Goal: Communication & Community: Answer question/provide support

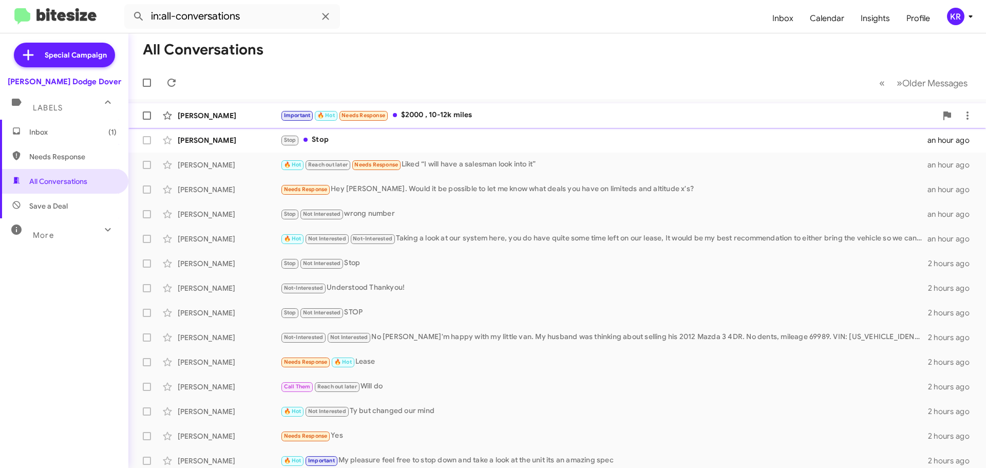
click at [437, 118] on div "Important 🔥 Hot Needs Response $2000 , 10-12k miles" at bounding box center [608, 115] width 656 height 12
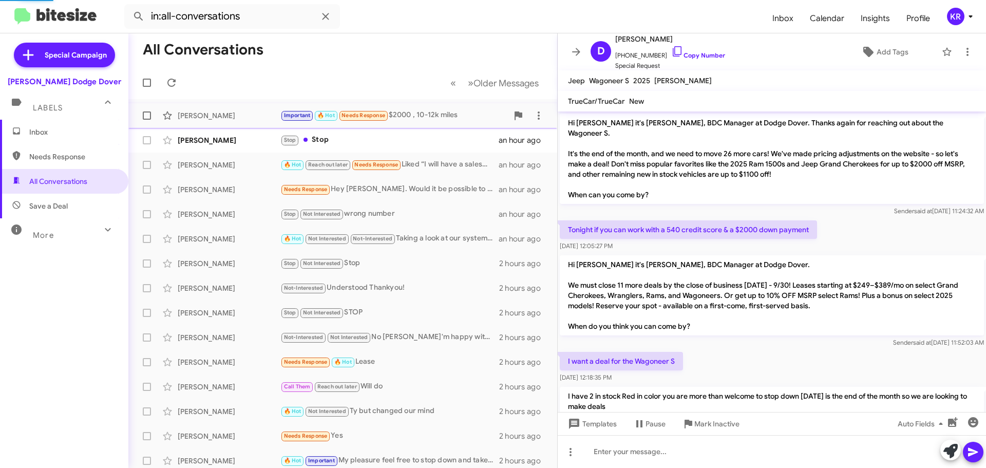
scroll to position [208, 0]
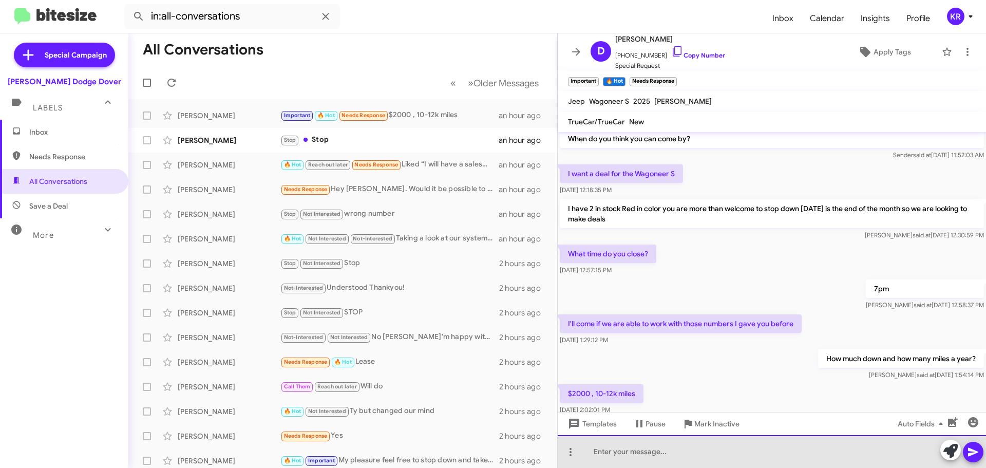
click at [736, 452] on div at bounding box center [772, 451] width 428 height 33
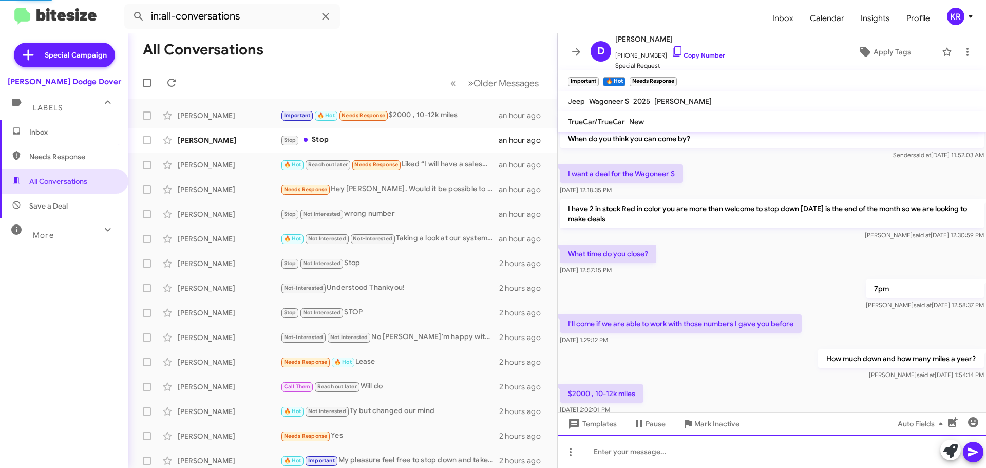
scroll to position [0, 0]
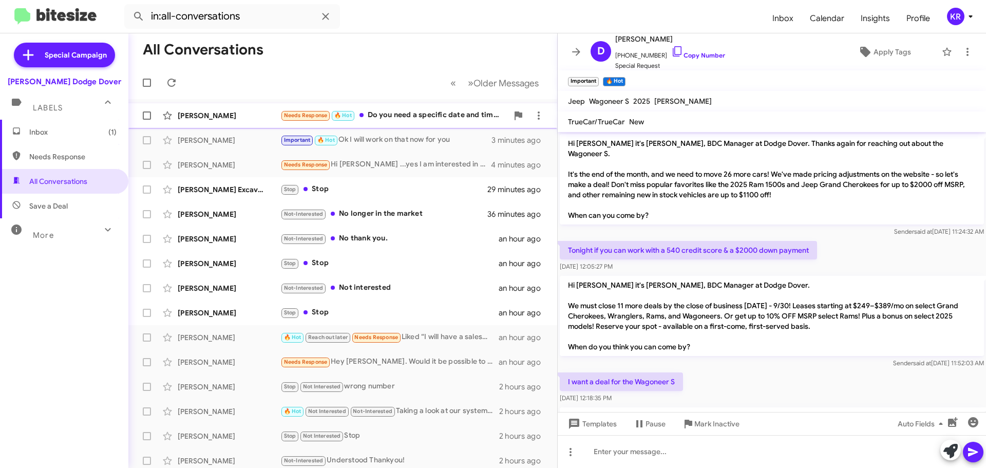
click at [406, 113] on div "Needs Response 🔥 Hot Do you need a specific date and time? I can possibly come …" at bounding box center [393, 115] width 227 height 12
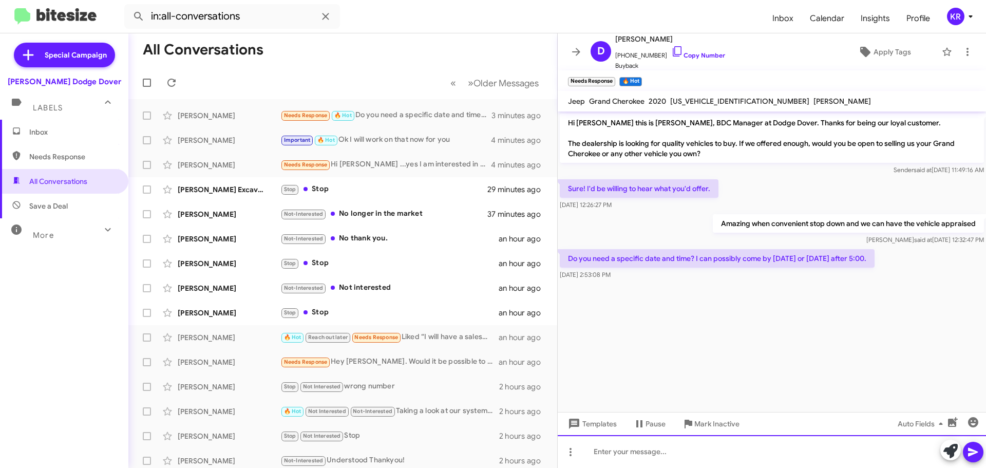
click at [758, 448] on div at bounding box center [772, 451] width 428 height 33
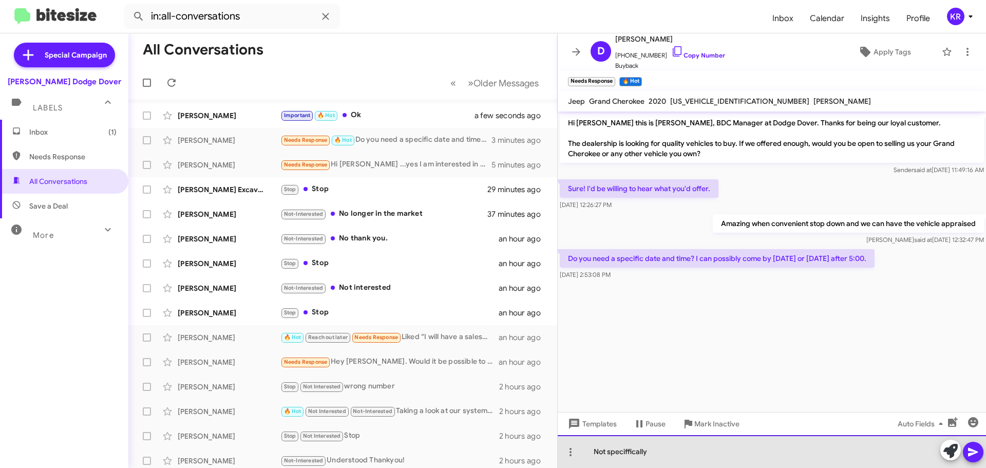
click at [612, 452] on div "Not speciffically" at bounding box center [772, 451] width 428 height 33
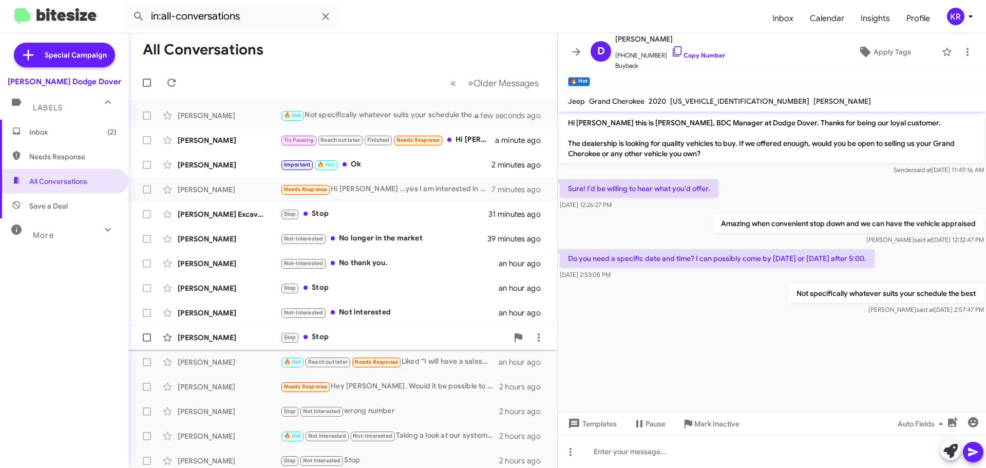
click at [361, 338] on div "Stop Stop" at bounding box center [393, 337] width 227 height 12
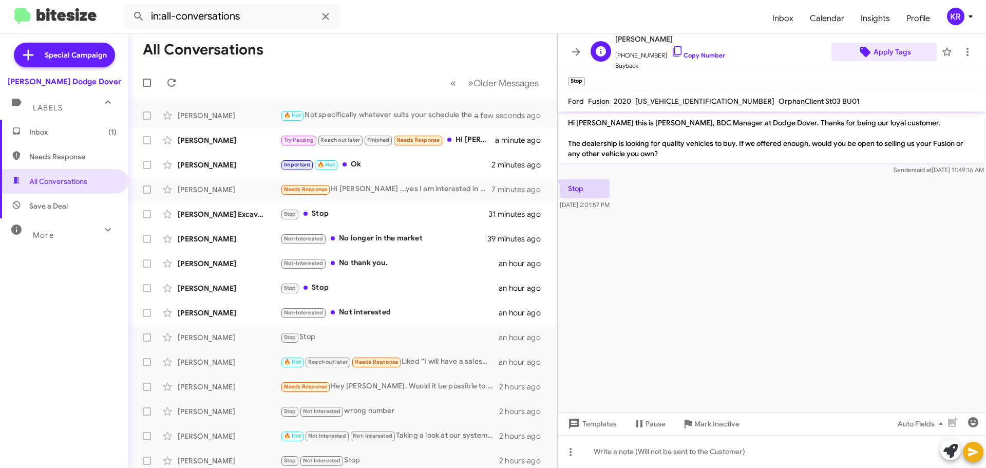
click at [885, 53] on span "Apply Tags" at bounding box center [891, 52] width 37 height 18
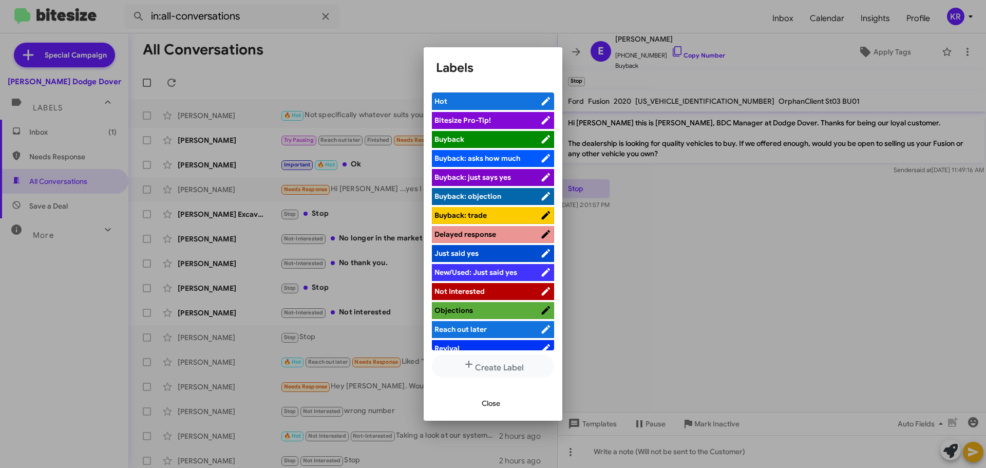
click at [482, 289] on span "Not Interested" at bounding box center [459, 291] width 50 height 9
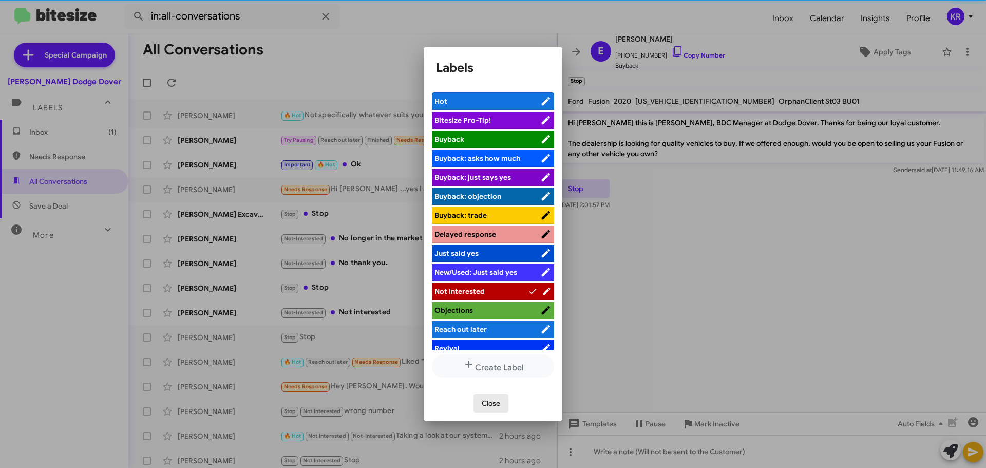
click at [492, 405] on span "Close" at bounding box center [491, 403] width 18 height 18
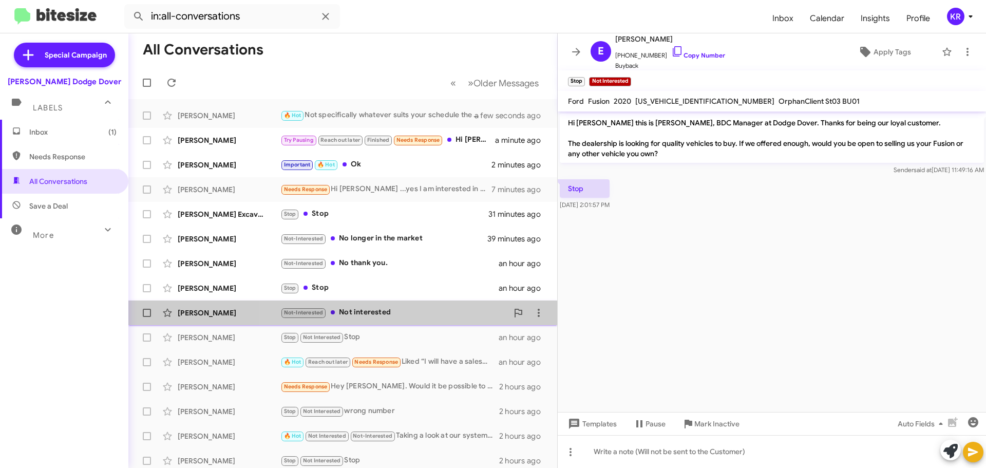
click at [388, 312] on div "Not-Interested Not interested" at bounding box center [393, 313] width 227 height 12
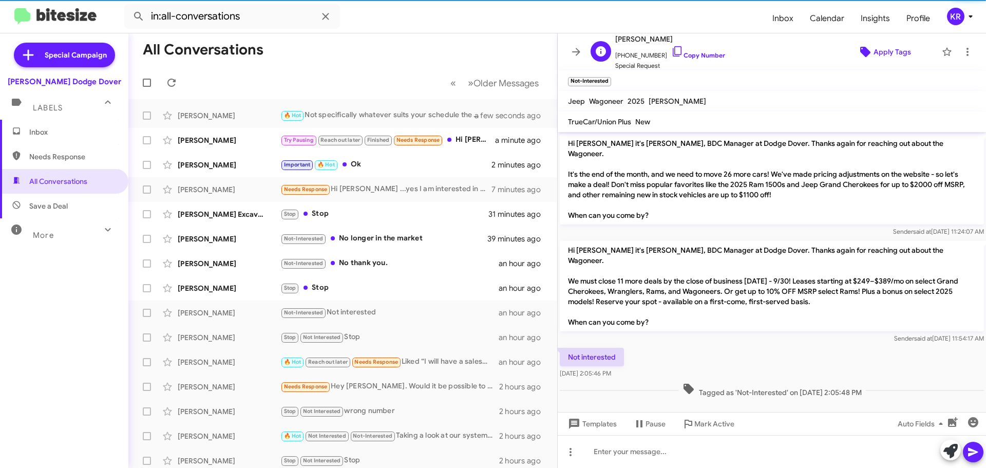
click at [883, 50] on span "Apply Tags" at bounding box center [891, 52] width 37 height 18
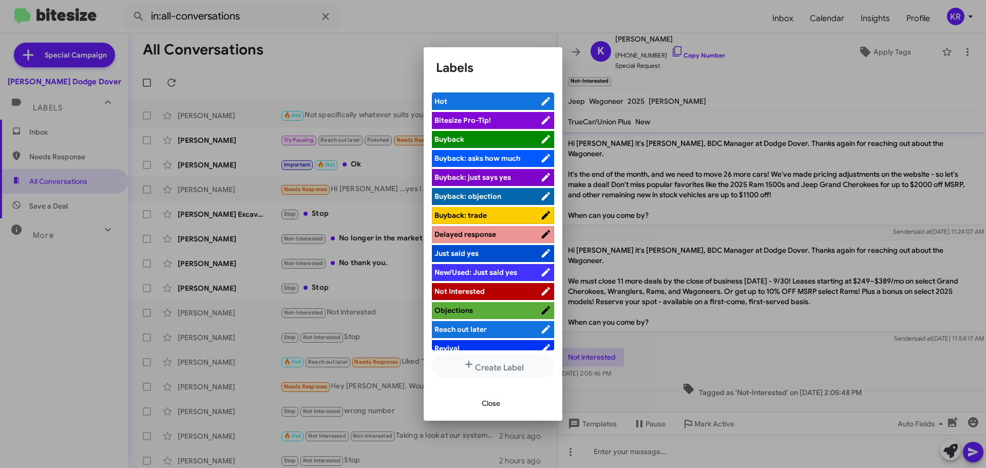
click at [476, 288] on span "Not Interested" at bounding box center [459, 291] width 50 height 9
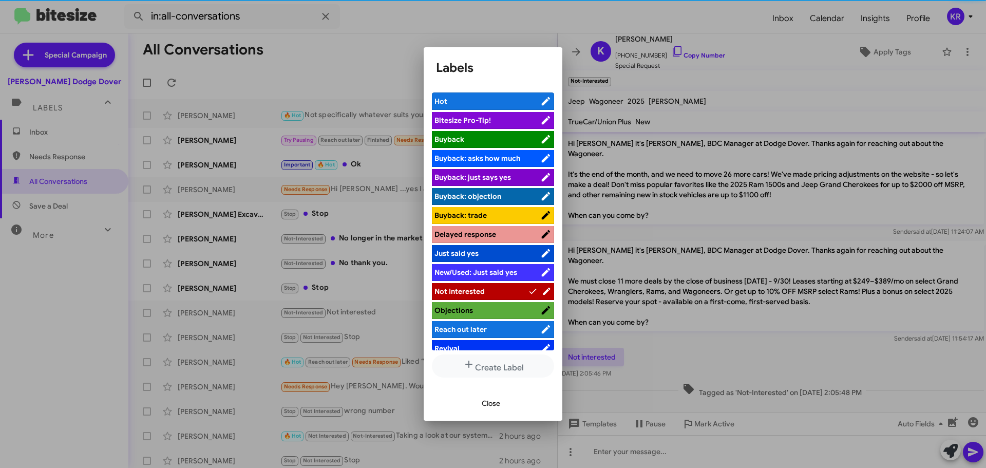
click at [500, 407] on span "Close" at bounding box center [491, 403] width 18 height 18
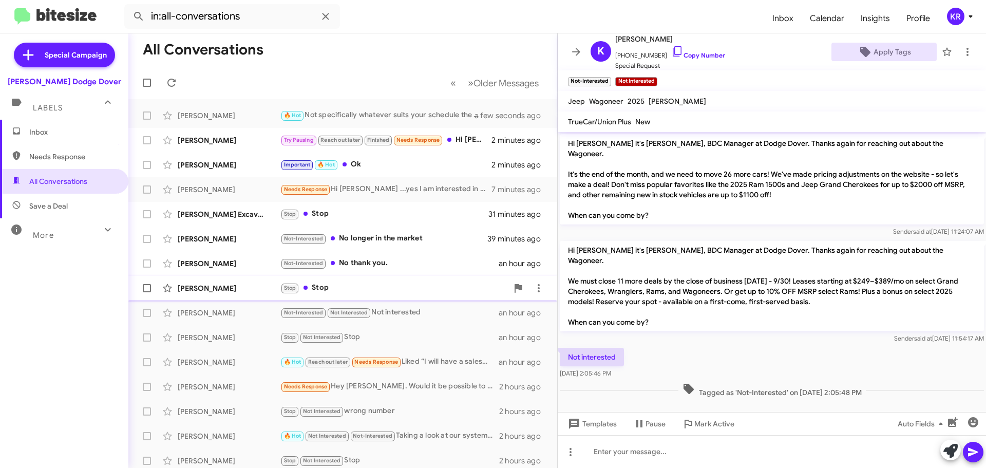
click at [392, 290] on div "Stop Stop" at bounding box center [393, 288] width 227 height 12
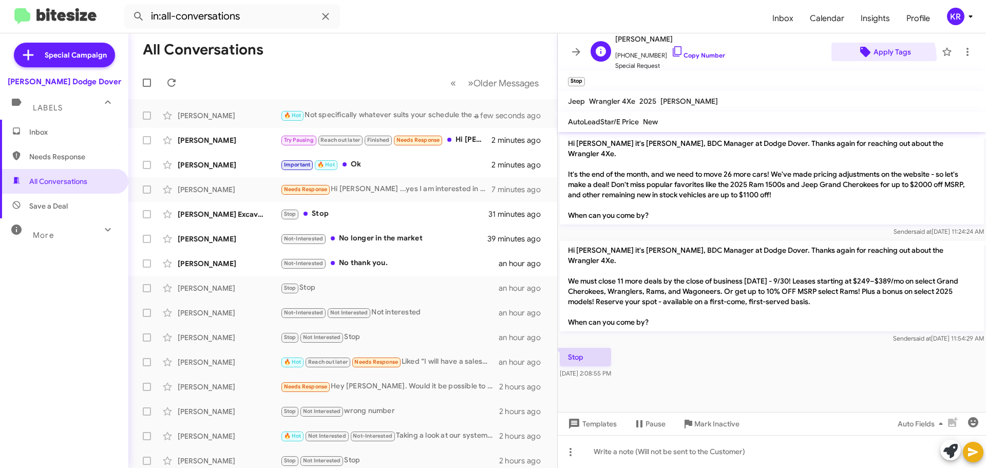
click at [874, 59] on span "Apply Tags" at bounding box center [891, 52] width 37 height 18
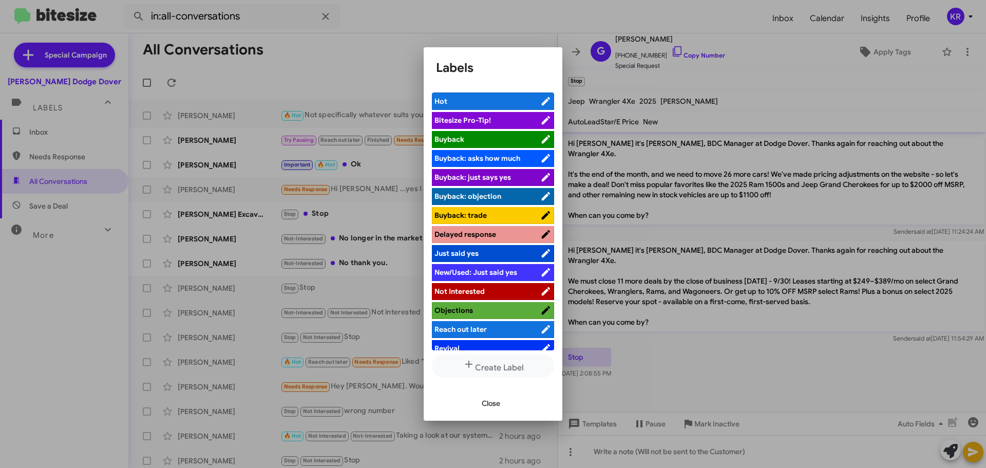
click at [477, 289] on span "Not Interested" at bounding box center [459, 291] width 50 height 9
click at [494, 403] on span "Close" at bounding box center [491, 403] width 18 height 18
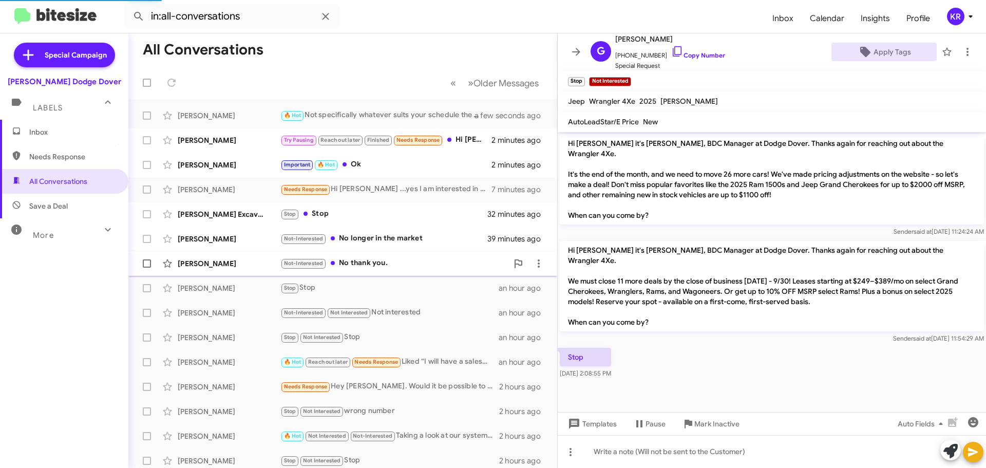
click at [418, 263] on div "Not-Interested No thank you." at bounding box center [393, 263] width 227 height 12
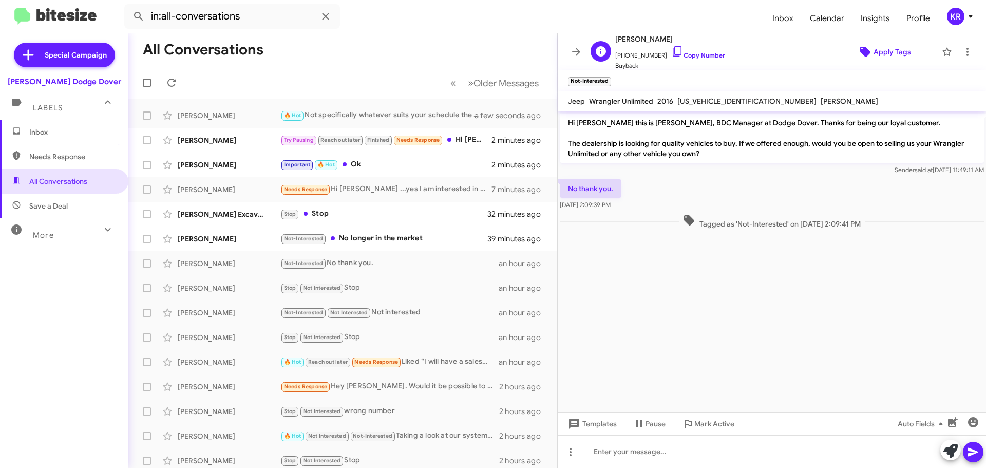
click at [873, 52] on span "Apply Tags" at bounding box center [891, 52] width 37 height 18
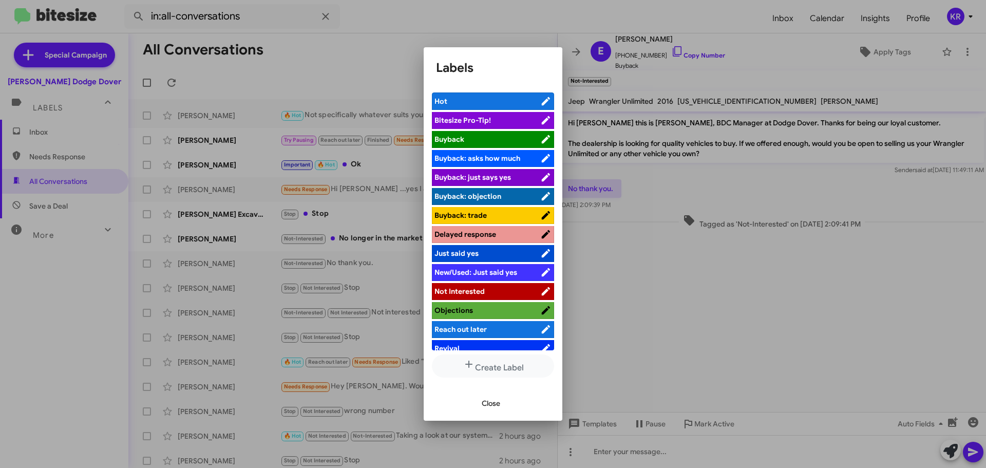
click at [465, 288] on span "Not Interested" at bounding box center [459, 291] width 50 height 9
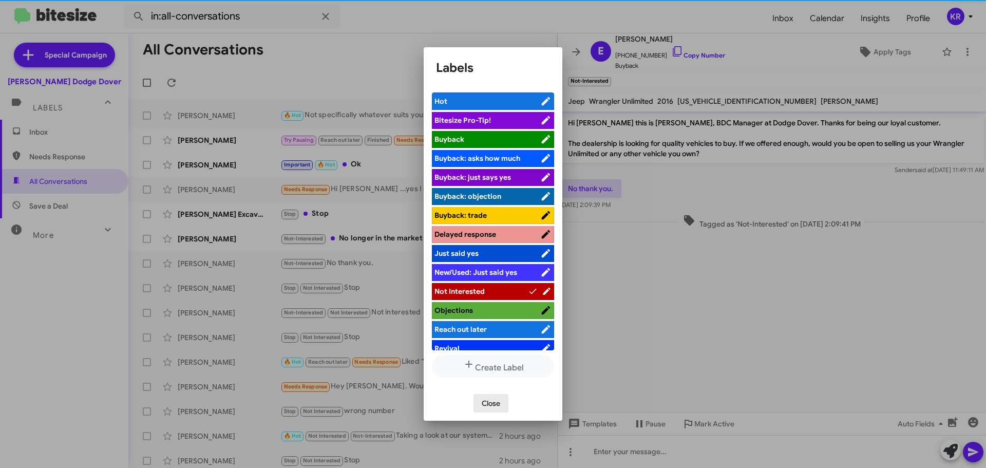
click at [490, 407] on span "Close" at bounding box center [491, 403] width 18 height 18
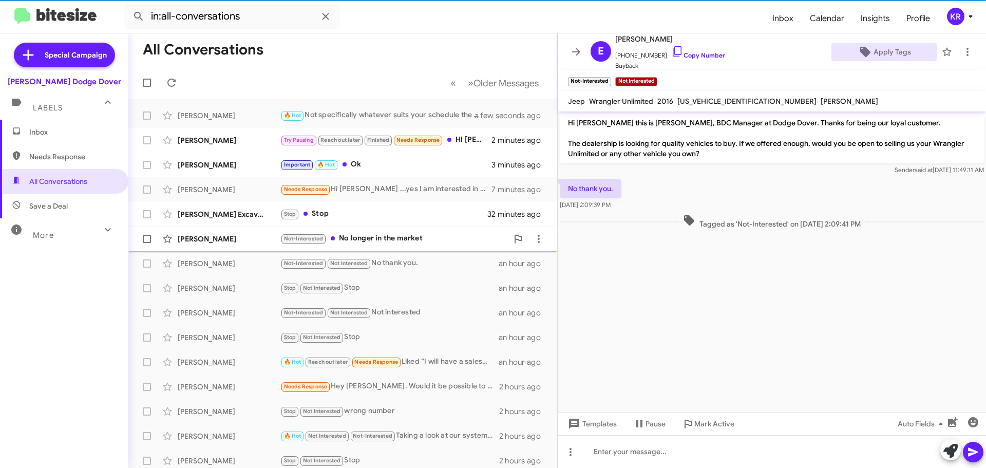
click at [427, 241] on div "Not-Interested No longer in the market" at bounding box center [393, 239] width 227 height 12
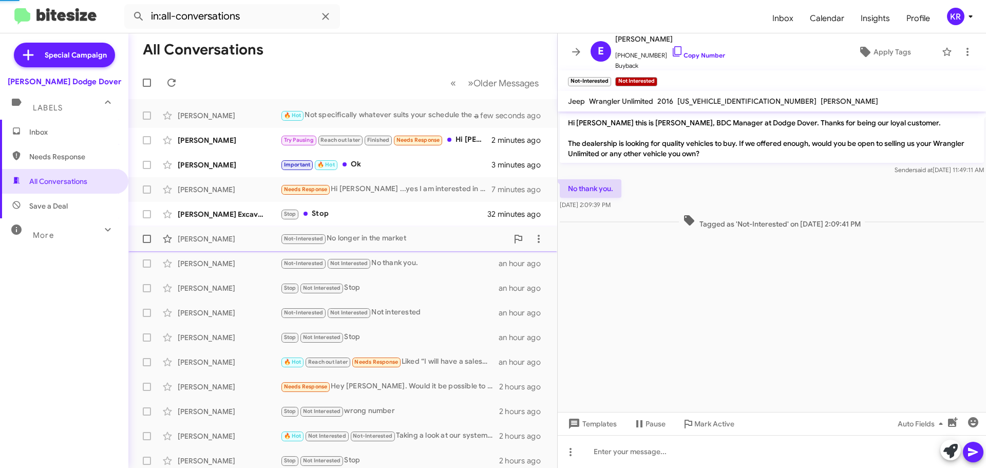
scroll to position [5, 0]
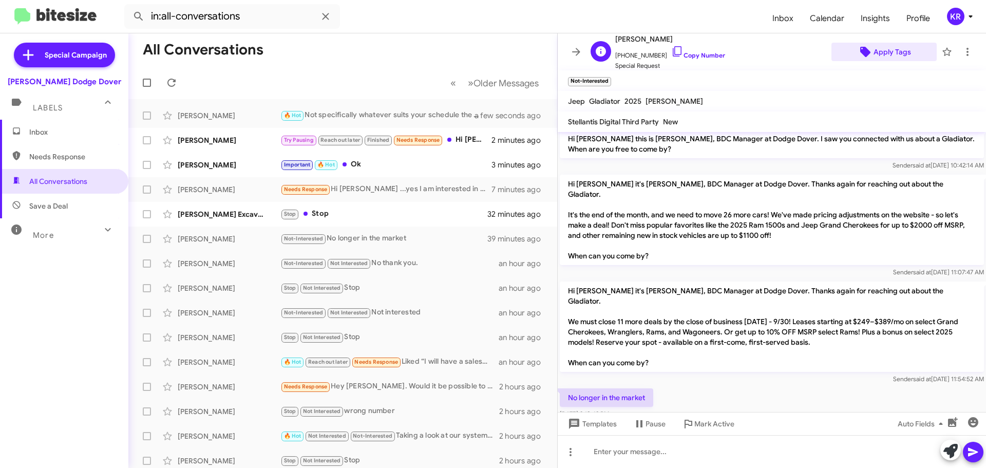
click at [896, 56] on span "Apply Tags" at bounding box center [891, 52] width 37 height 18
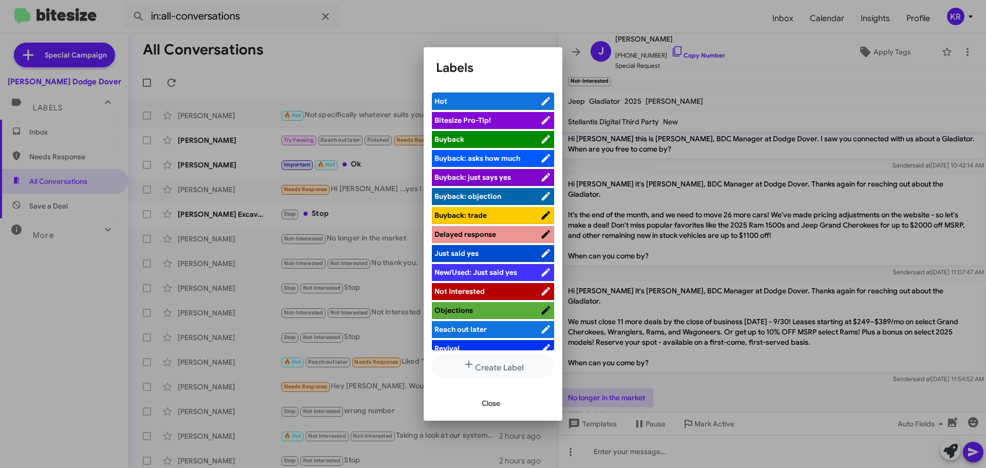
click at [519, 291] on span "Not Interested" at bounding box center [487, 291] width 106 height 10
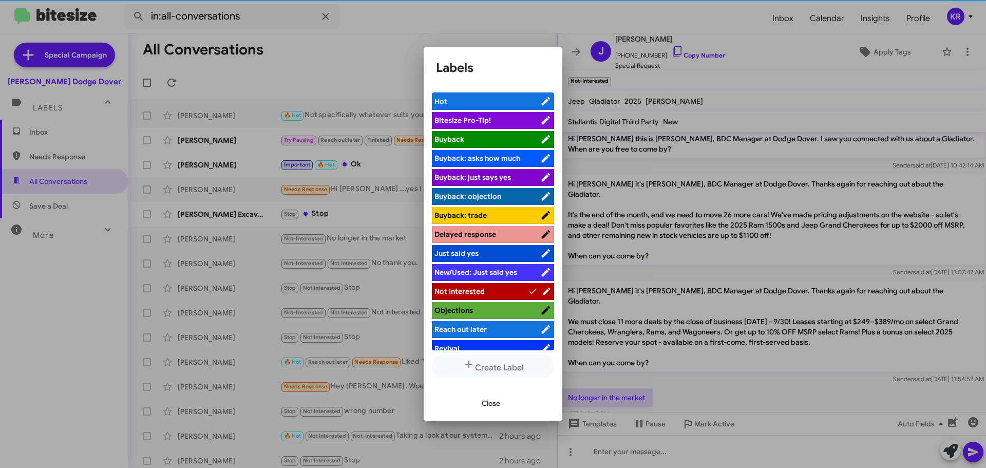
click at [489, 407] on span "Close" at bounding box center [491, 403] width 18 height 18
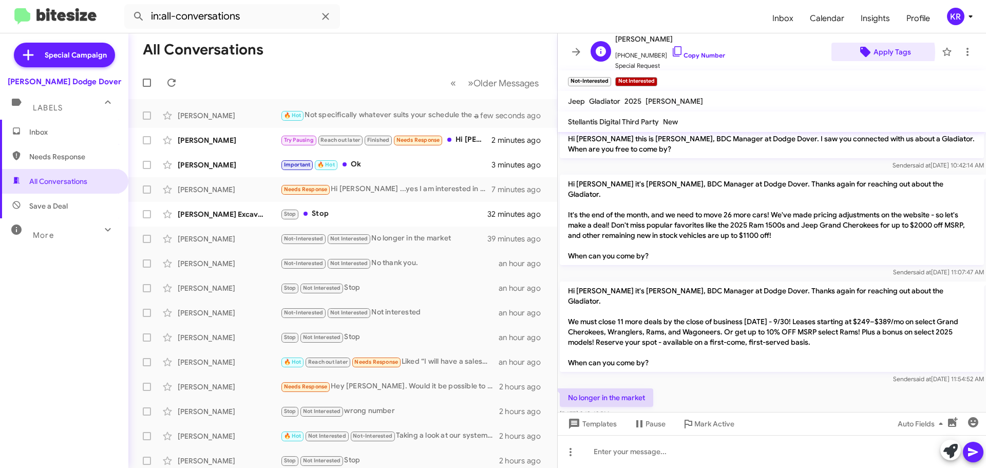
click at [873, 52] on span "Apply Tags" at bounding box center [891, 52] width 37 height 18
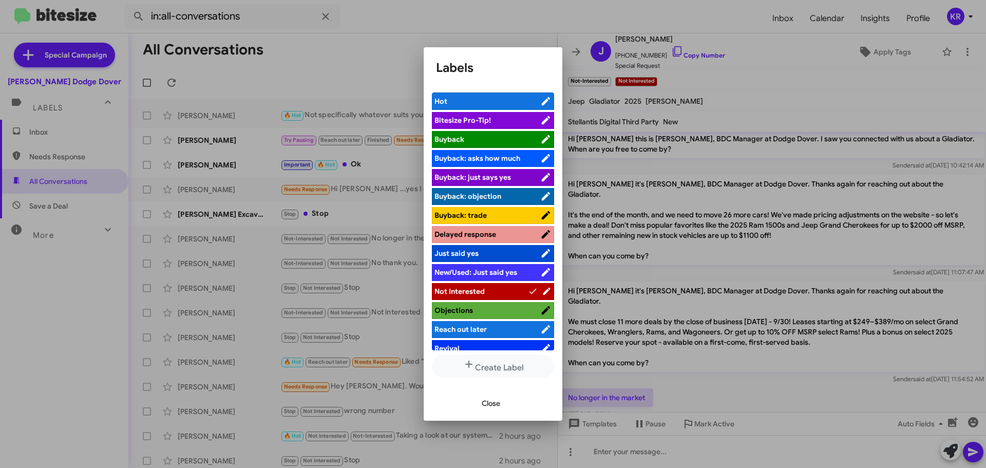
click at [461, 289] on span "Not Interested" at bounding box center [459, 291] width 50 height 9
click at [487, 409] on span "Close" at bounding box center [491, 403] width 18 height 18
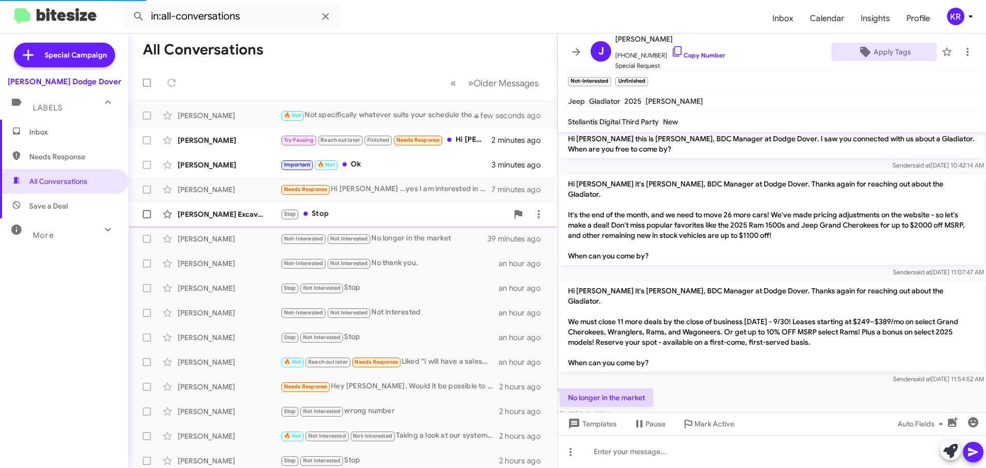
click at [360, 211] on div "Stop Stop" at bounding box center [393, 214] width 227 height 12
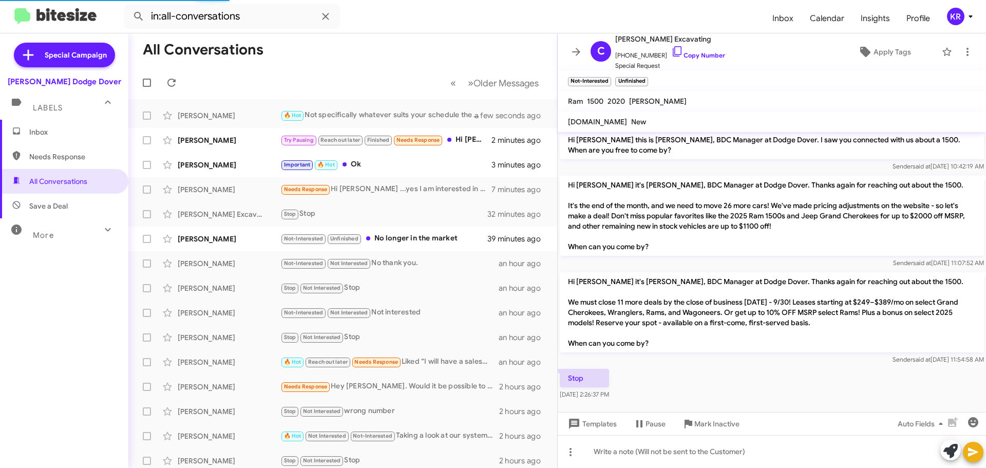
scroll to position [4, 0]
click at [863, 52] on icon at bounding box center [865, 52] width 10 height 10
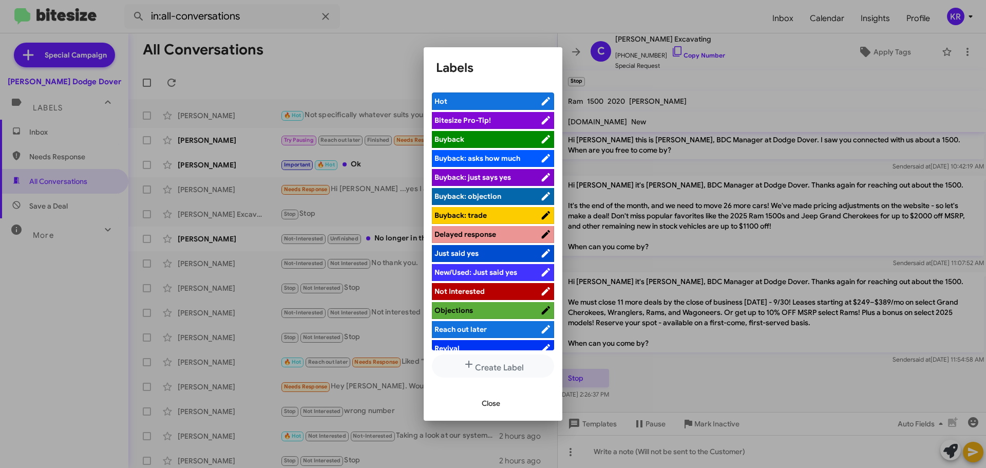
click at [459, 297] on li "Not Interested" at bounding box center [493, 291] width 122 height 17
click at [463, 290] on span "Not Interested" at bounding box center [459, 291] width 50 height 9
click at [488, 405] on span "Close" at bounding box center [491, 403] width 18 height 18
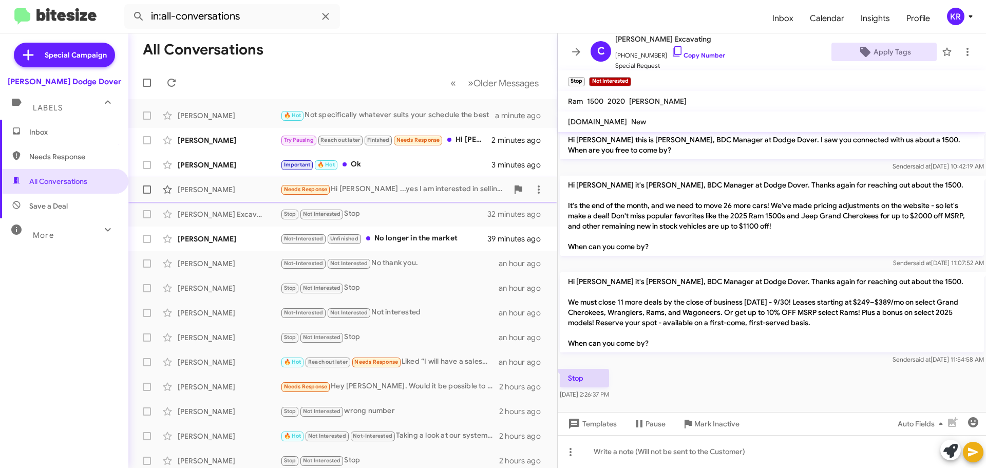
click at [408, 189] on div "Needs Response Hi [PERSON_NAME] ...yes I am interested in selling the RAM 1500 …" at bounding box center [393, 189] width 227 height 12
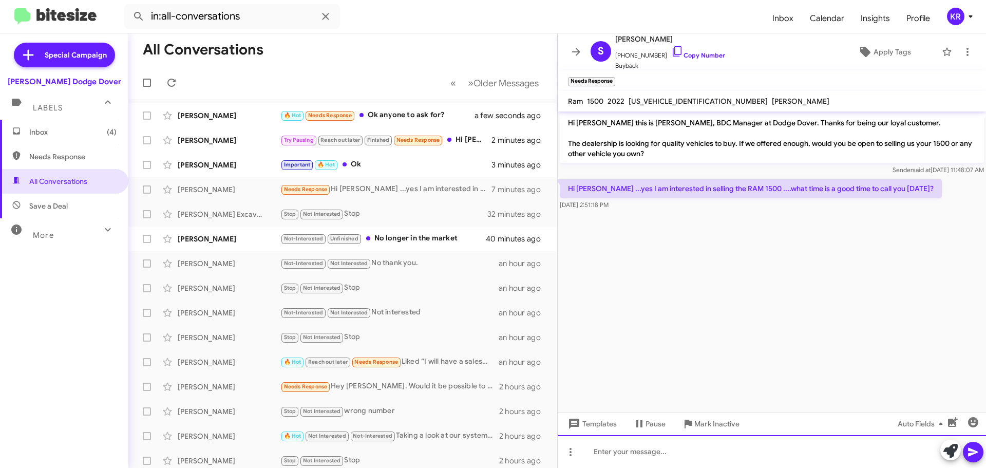
click at [736, 453] on div at bounding box center [772, 451] width 428 height 33
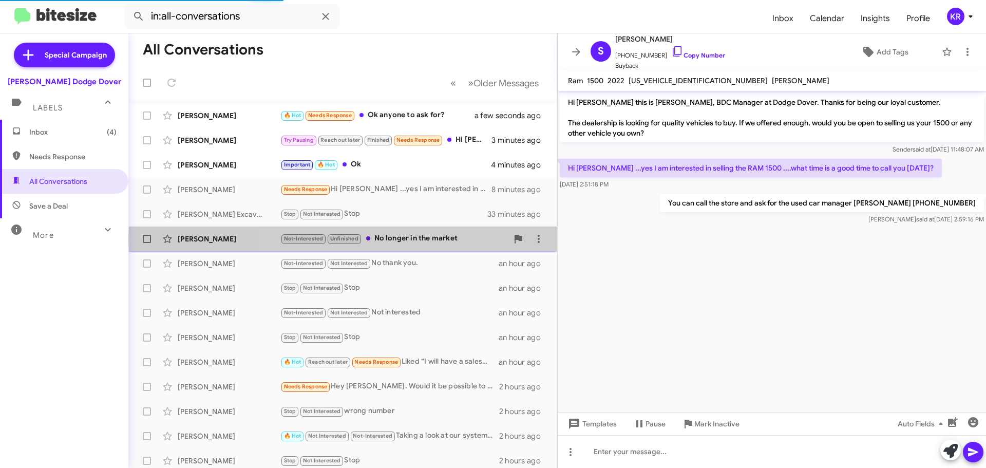
click at [427, 239] on div "Not-Interested Unfinished No longer in the market" at bounding box center [393, 239] width 227 height 12
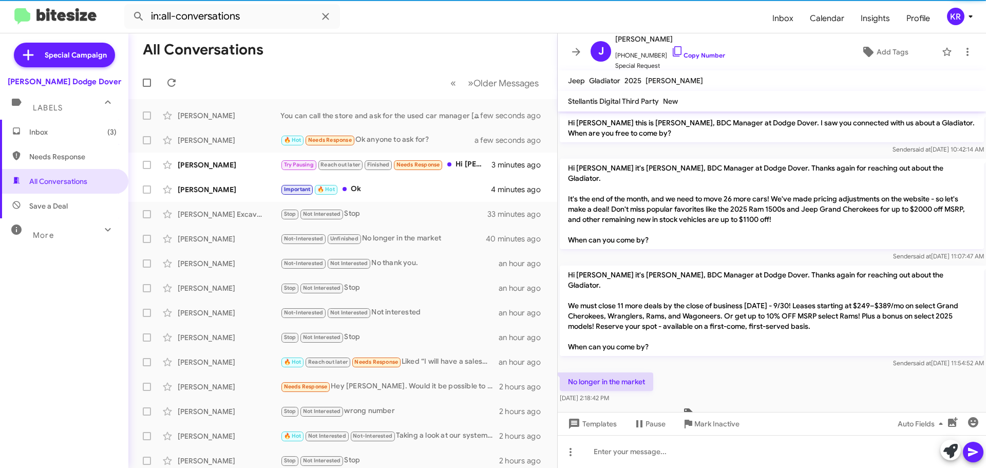
scroll to position [48, 0]
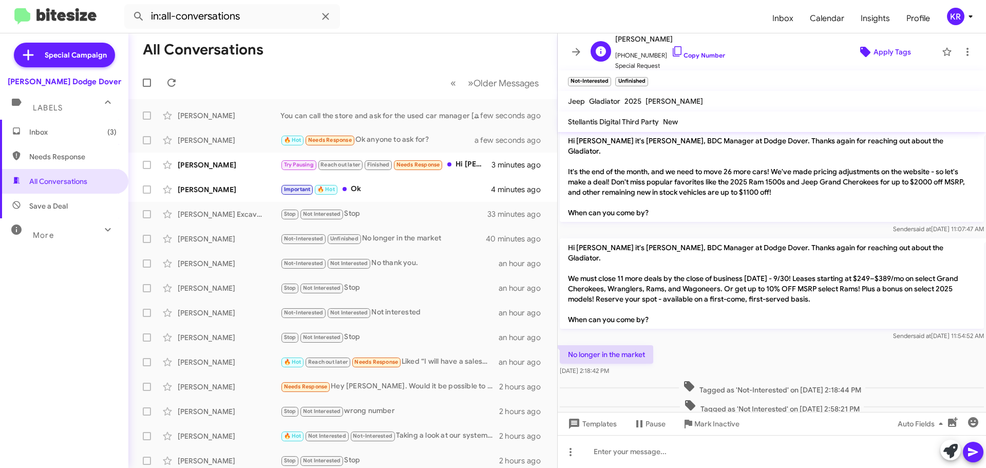
click at [873, 50] on span "Apply Tags" at bounding box center [891, 52] width 37 height 18
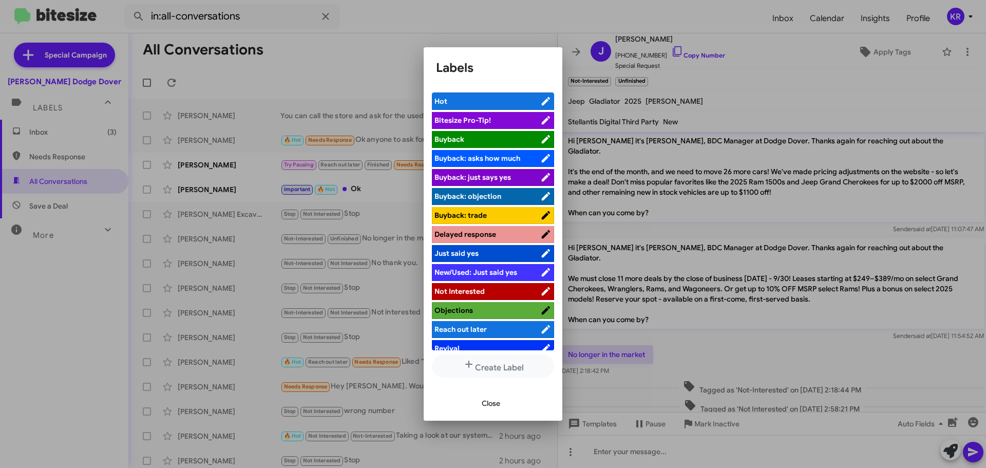
click at [469, 290] on span "Not Interested" at bounding box center [459, 291] width 50 height 9
click at [496, 404] on span "Close" at bounding box center [491, 403] width 18 height 18
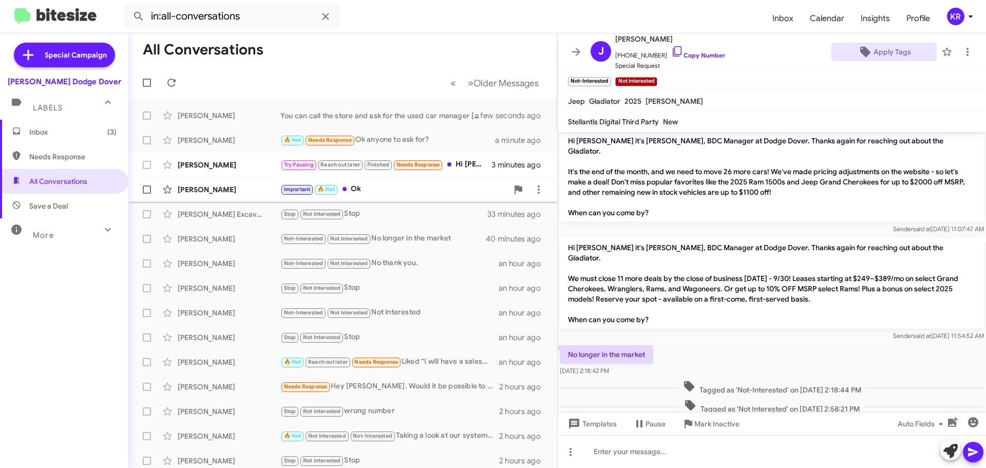
click at [399, 189] on div "Important 🔥 Hot Ok" at bounding box center [393, 189] width 227 height 12
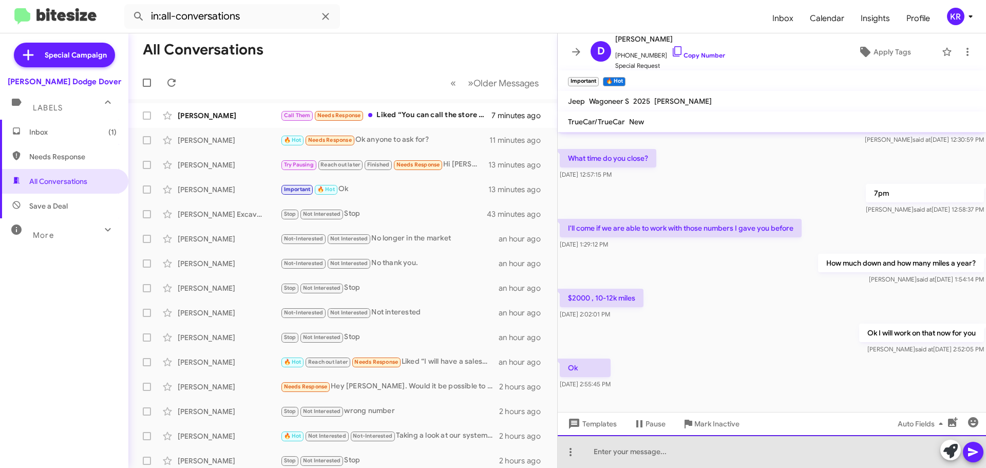
click at [741, 440] on div at bounding box center [772, 451] width 428 height 33
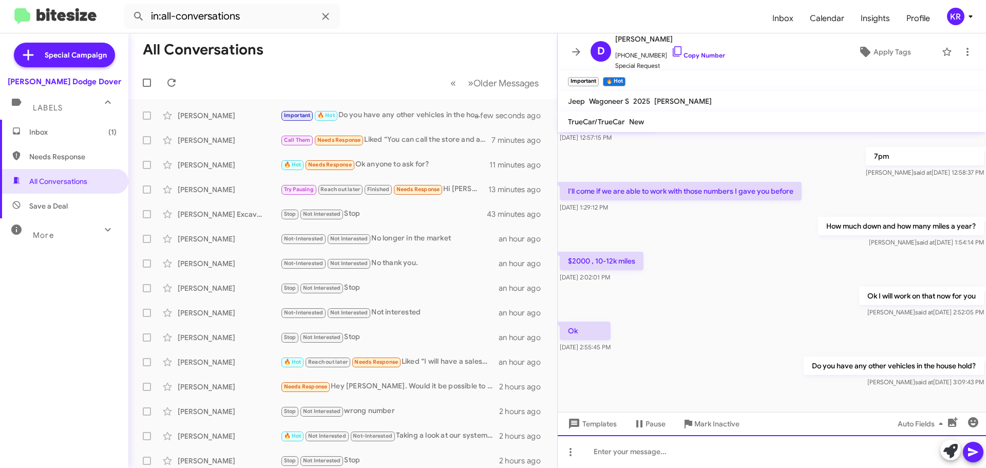
scroll to position [341, 0]
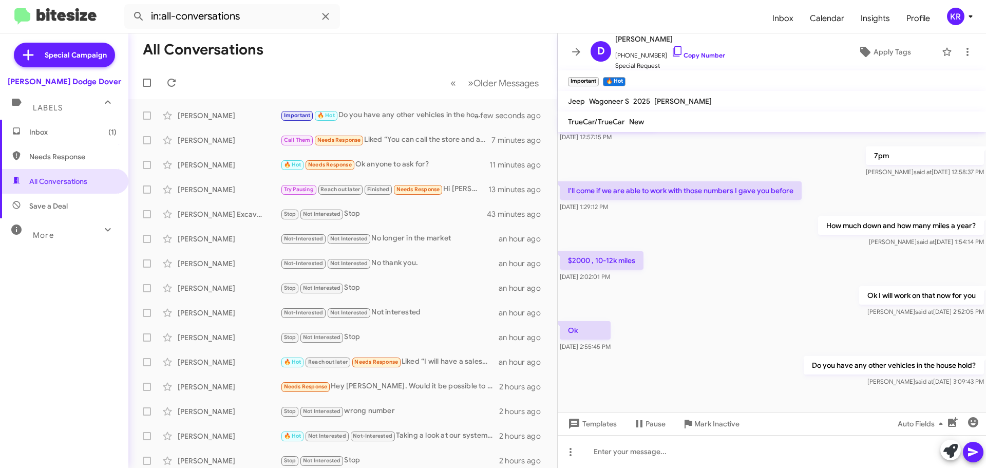
click at [53, 126] on span "Inbox (1)" at bounding box center [64, 132] width 128 height 25
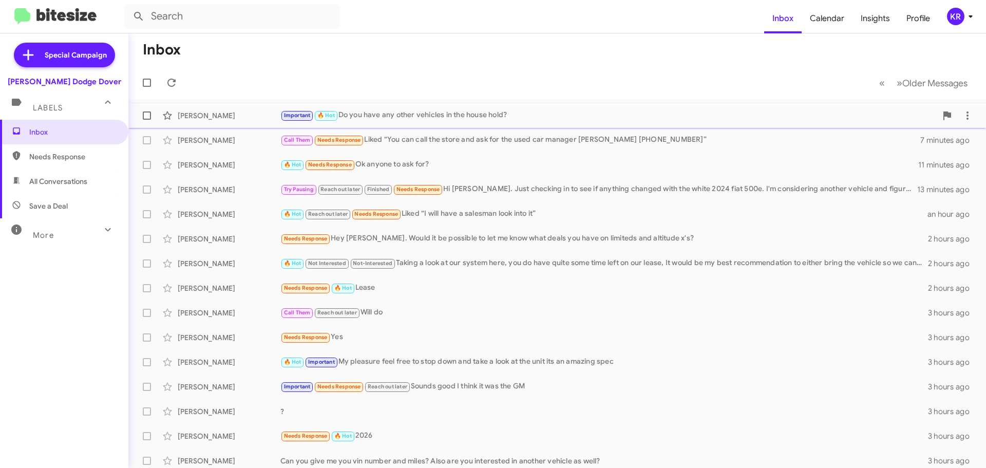
click at [378, 118] on div "Important 🔥 Hot Do you have any other vehicles in the house hold?" at bounding box center [608, 115] width 656 height 12
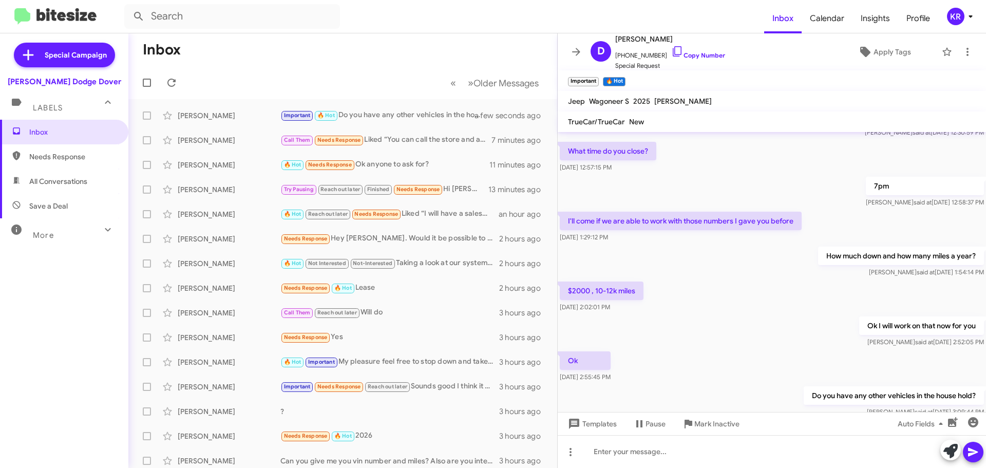
scroll to position [341, 0]
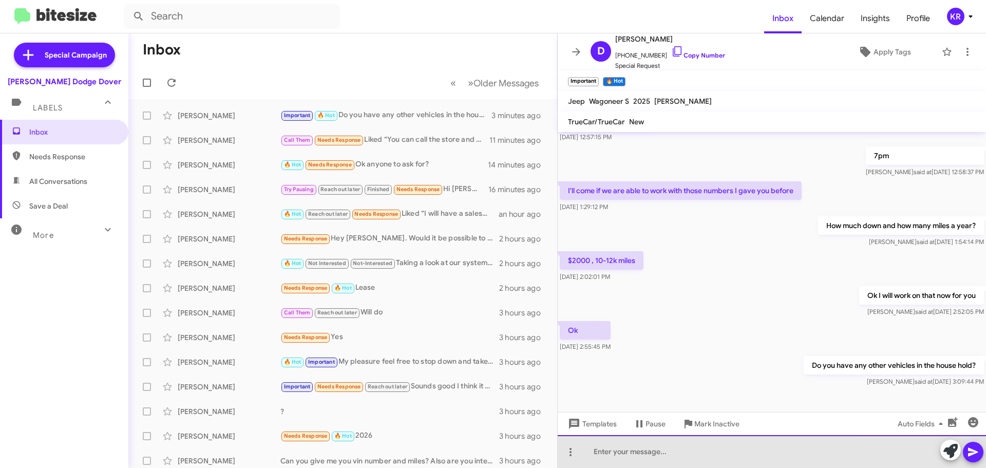
click at [722, 453] on div at bounding box center [772, 451] width 428 height 33
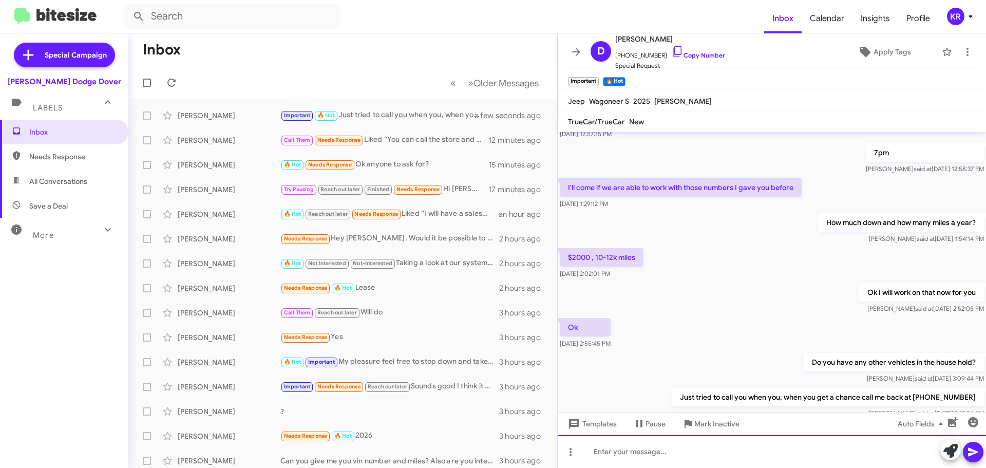
scroll to position [378, 0]
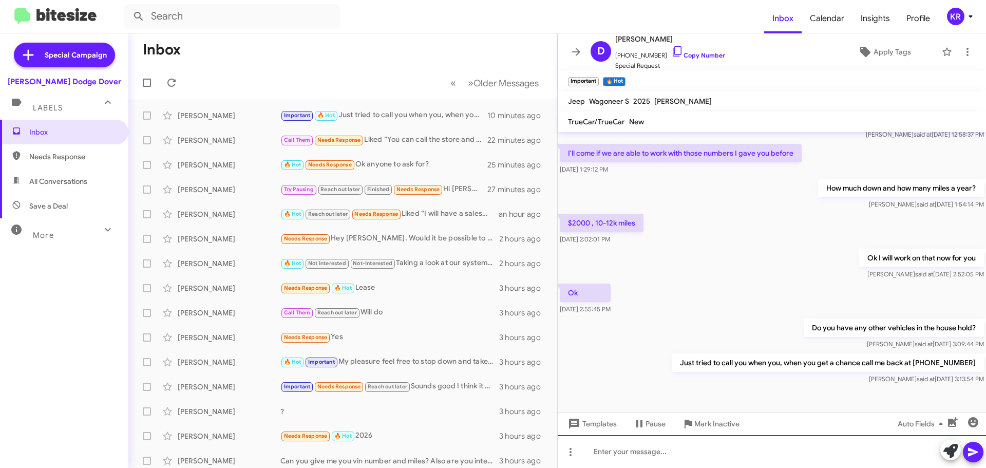
click at [621, 452] on div at bounding box center [772, 451] width 428 height 33
click at [670, 455] on div at bounding box center [772, 451] width 428 height 33
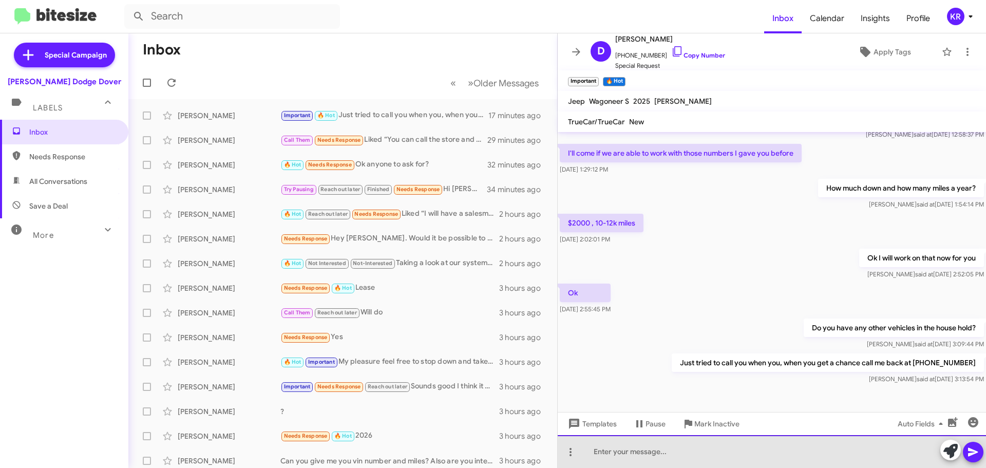
click at [822, 460] on div at bounding box center [772, 451] width 428 height 33
